Goal: Task Accomplishment & Management: Manage account settings

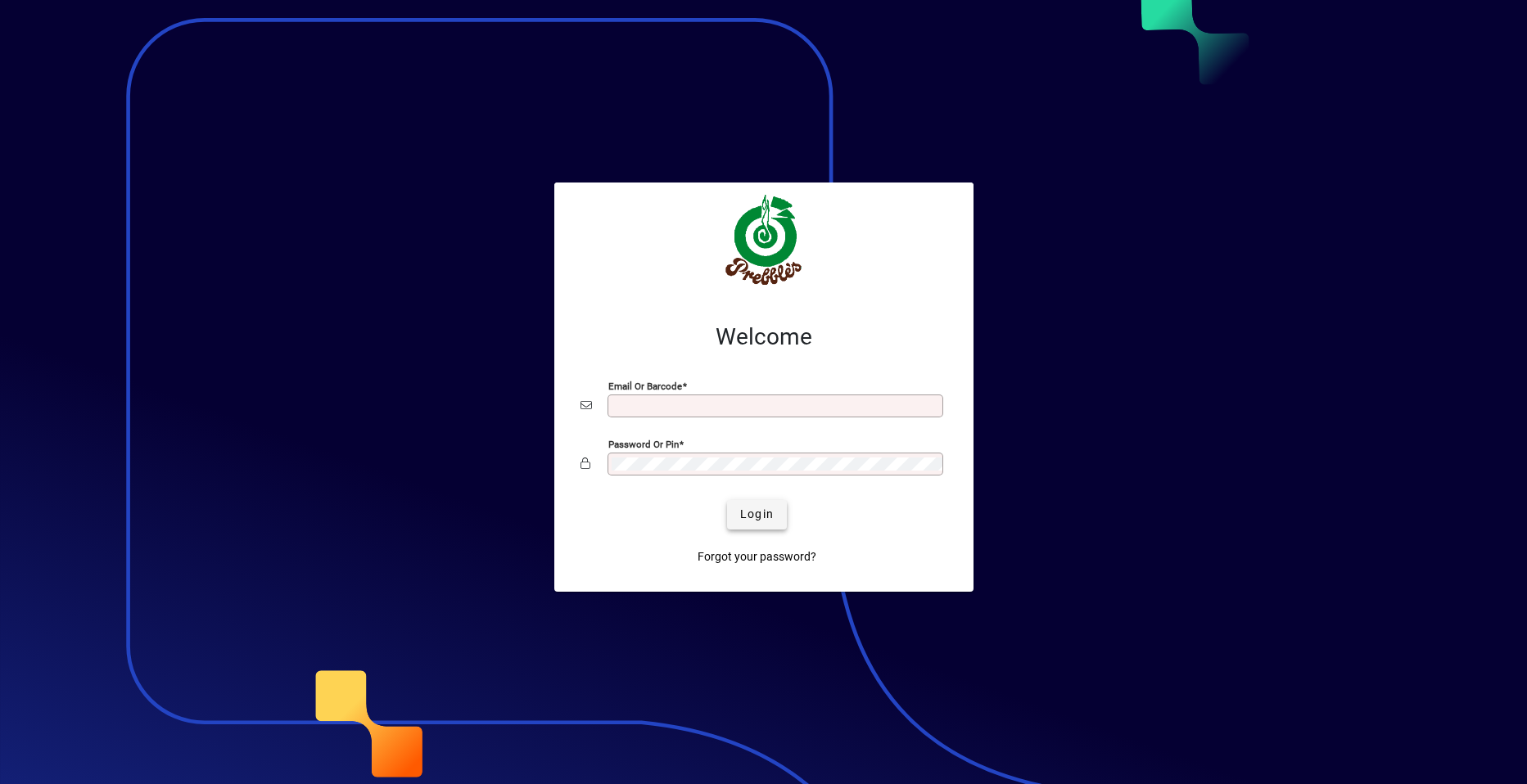
type input "**********"
click at [749, 511] on span "Login" at bounding box center [757, 515] width 33 height 17
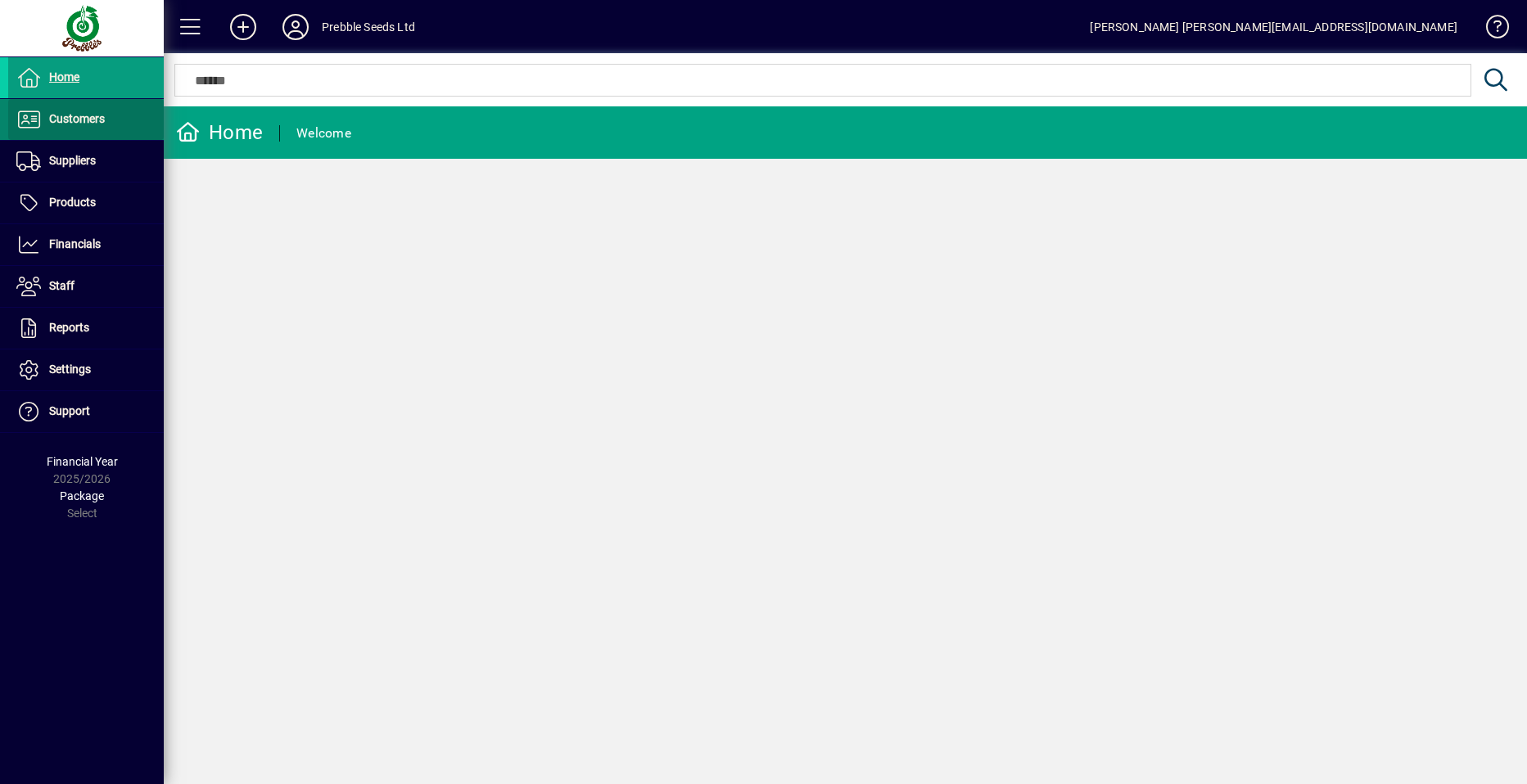
click at [101, 127] on span "Customers" at bounding box center [56, 120] width 97 height 19
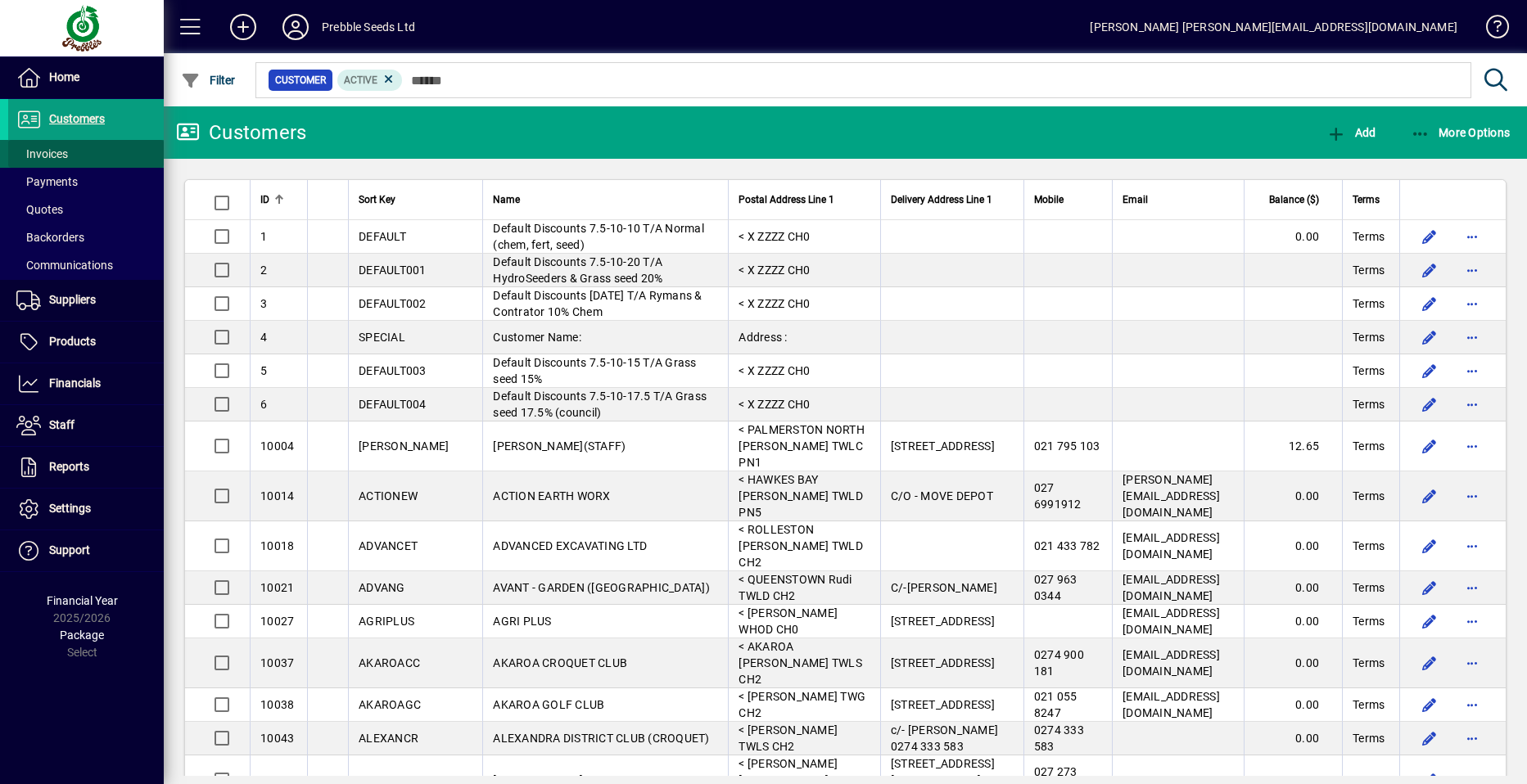
click at [97, 151] on span at bounding box center [86, 154] width 156 height 39
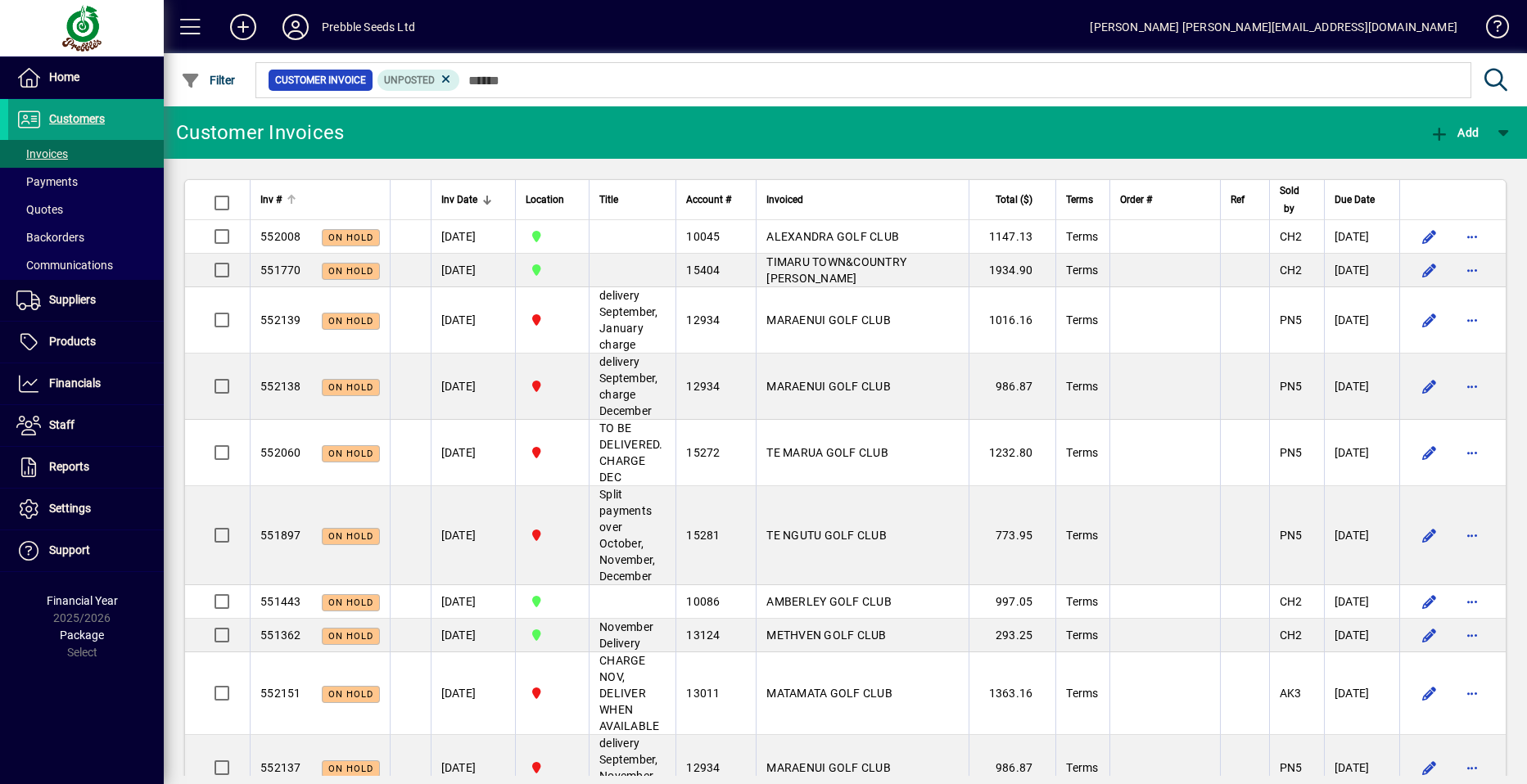
click at [274, 198] on span "Inv #" at bounding box center [271, 199] width 21 height 18
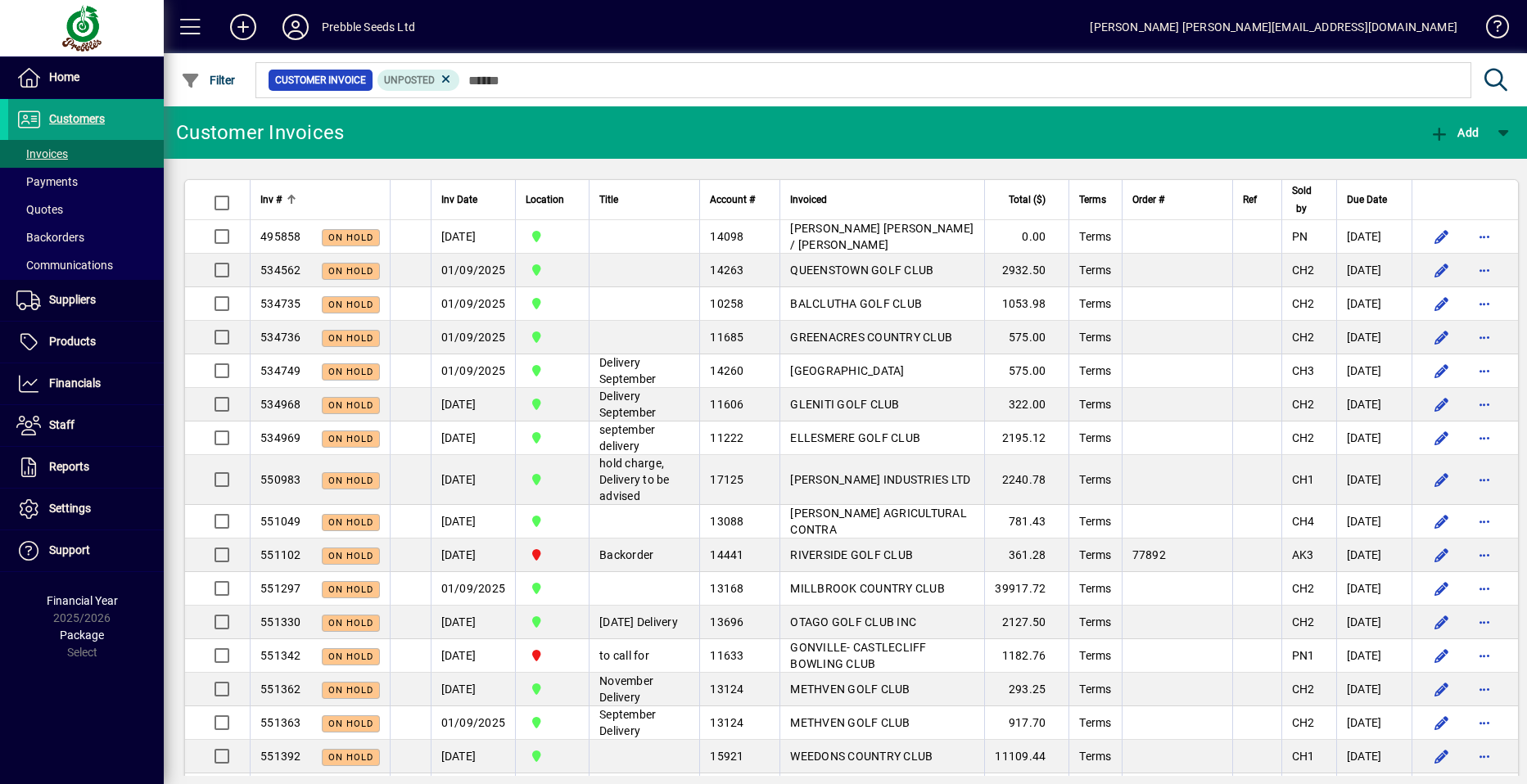
click at [274, 198] on span "Inv #" at bounding box center [271, 199] width 21 height 18
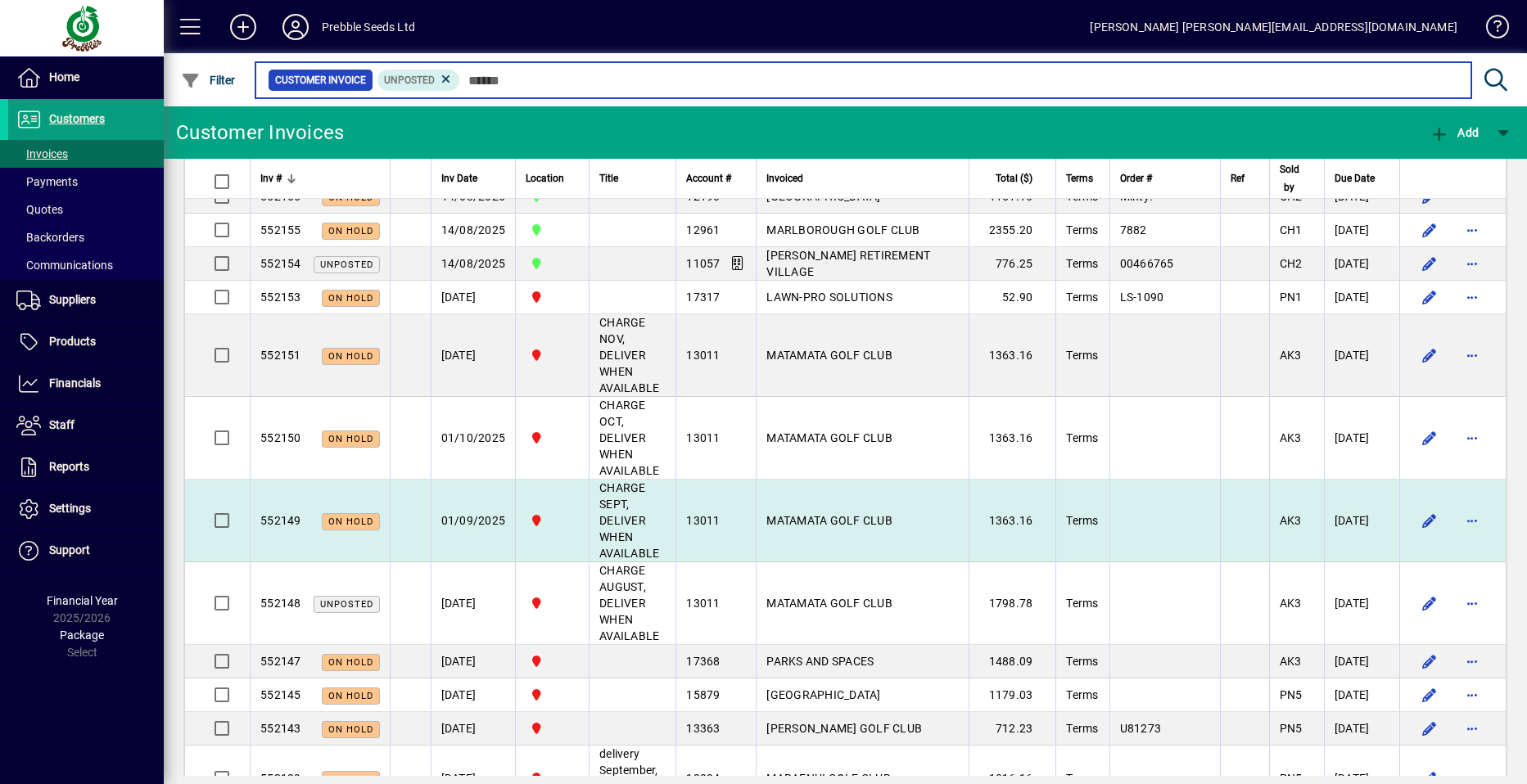
scroll to position [737, 0]
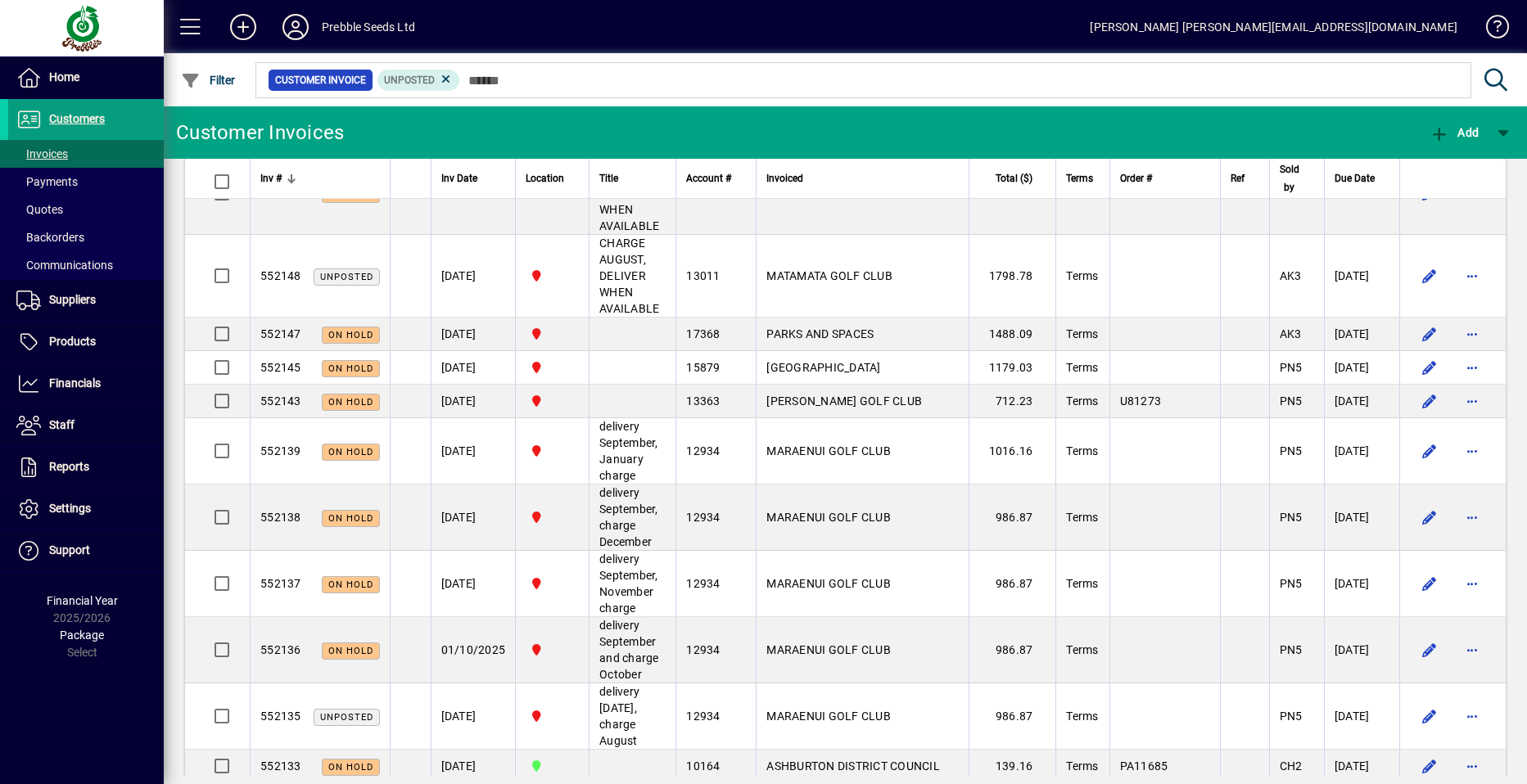
click at [271, 177] on span "Inv #" at bounding box center [271, 178] width 21 height 18
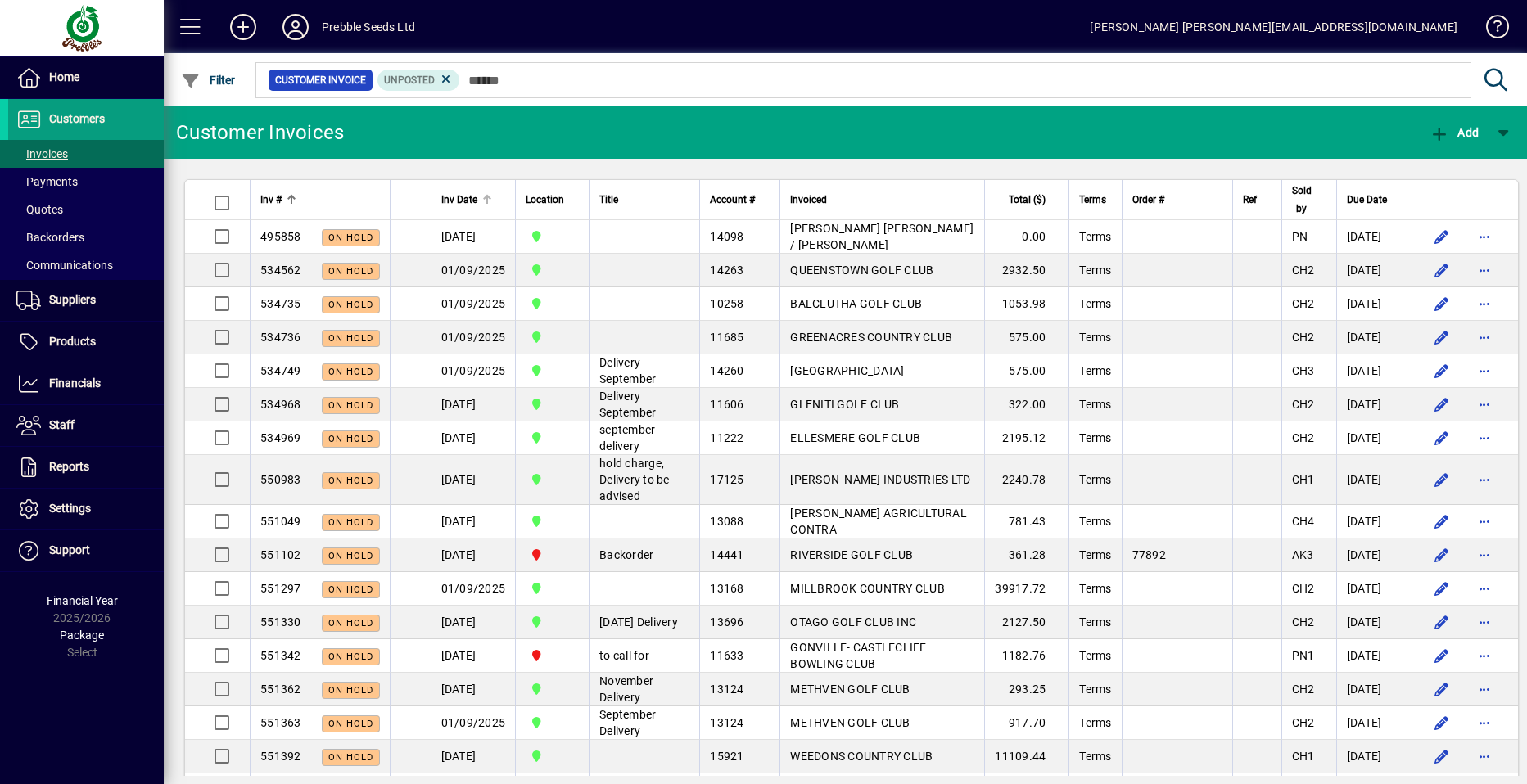
click at [469, 198] on span "Inv Date" at bounding box center [459, 199] width 36 height 18
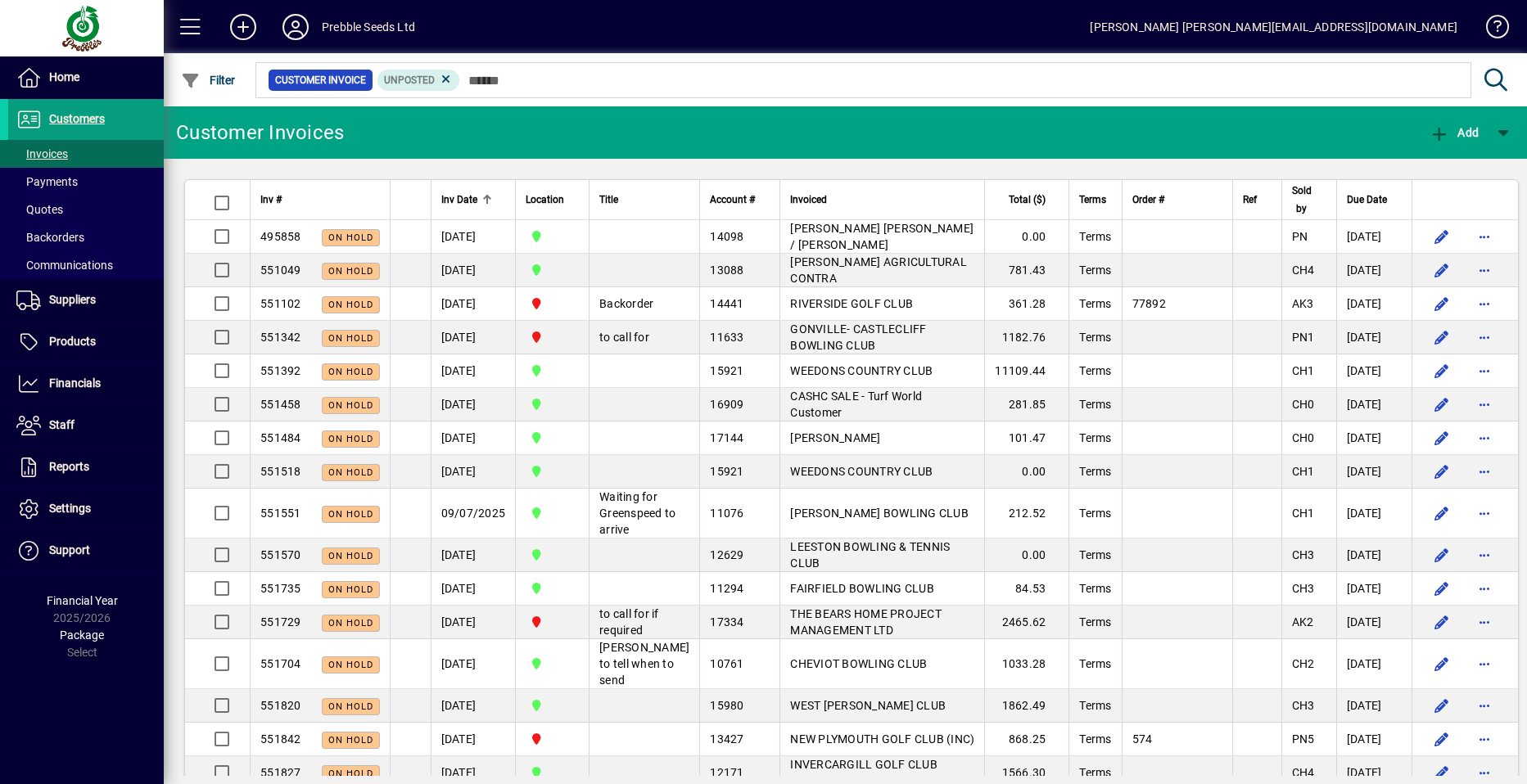
click at [462, 202] on span "Inv Date" at bounding box center [459, 199] width 36 height 18
